Goal: Find specific page/section: Find specific page/section

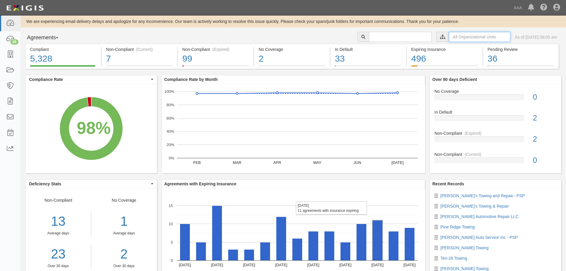
click at [474, 38] on input "text" at bounding box center [479, 37] width 61 height 10
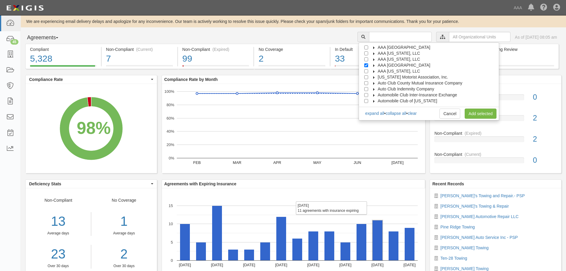
click at [411, 64] on span "AAA [GEOGRAPHIC_DATA]" at bounding box center [403, 65] width 53 height 5
click at [404, 74] on label "AAA [US_STATE], LLC" at bounding box center [395, 77] width 50 height 6
click at [405, 83] on span "Automotive Services" at bounding box center [402, 82] width 38 height 5
click at [393, 89] on span "Emergency Roadside Service (ERS)" at bounding box center [416, 88] width 67 height 5
click at [379, 89] on input "Emergency Roadside Service (ERS)" at bounding box center [377, 89] width 4 height 4
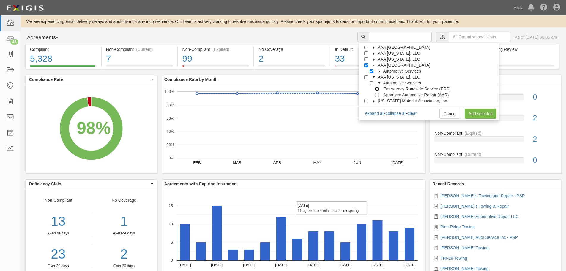
checkbox input "true"
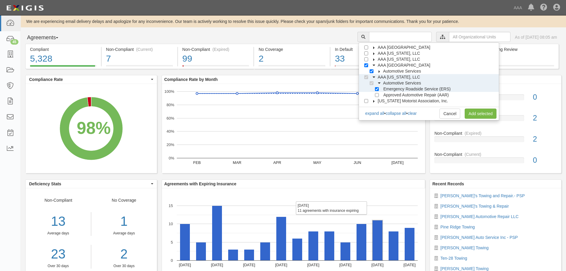
click at [399, 69] on span "Automotive Services" at bounding box center [402, 71] width 38 height 5
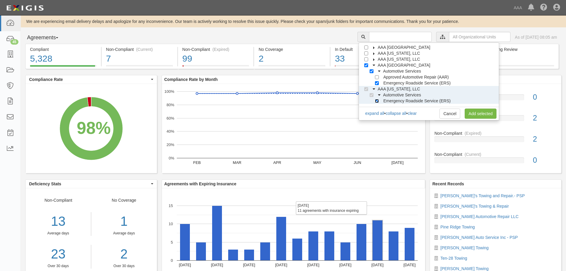
click at [379, 101] on input "Emergency Roadside Service (ERS)" at bounding box center [377, 101] width 4 height 4
checkbox input "false"
click at [373, 95] on input "Automotive Services" at bounding box center [371, 95] width 4 height 4
checkbox input "false"
click at [368, 89] on input "AAA [US_STATE], LLC" at bounding box center [366, 89] width 4 height 4
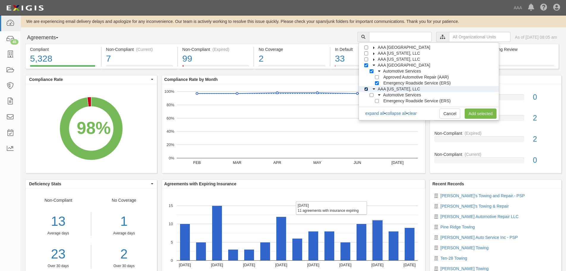
checkbox input "false"
click at [478, 114] on link "Add selected" at bounding box center [480, 113] width 32 height 10
